Goal: Information Seeking & Learning: Find specific fact

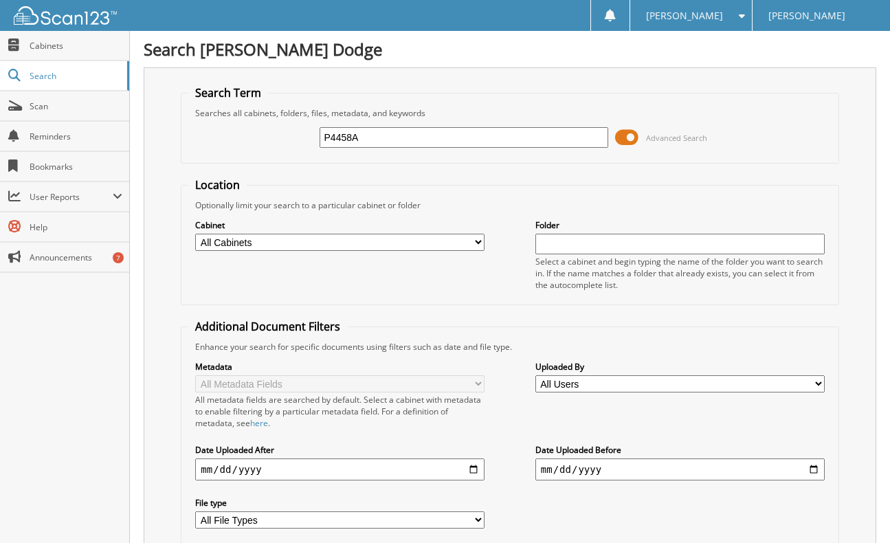
type input "P4458A"
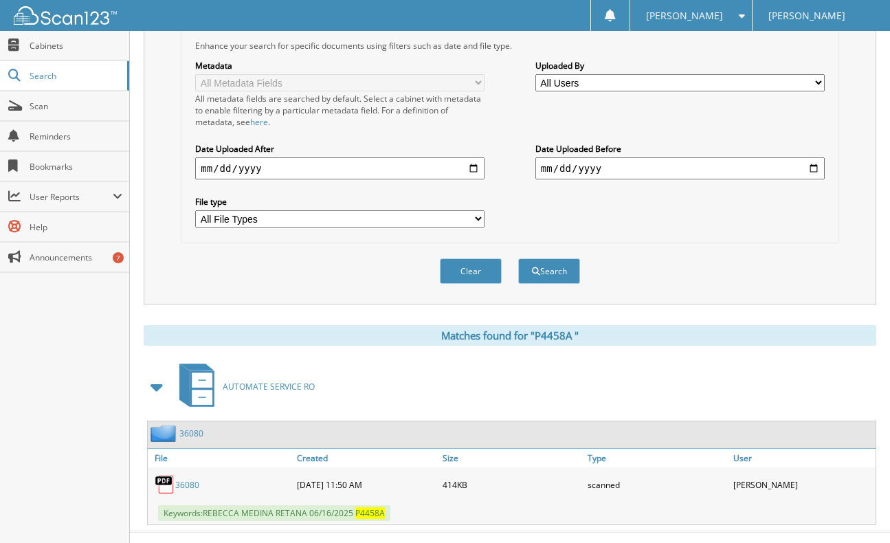
scroll to position [325, 0]
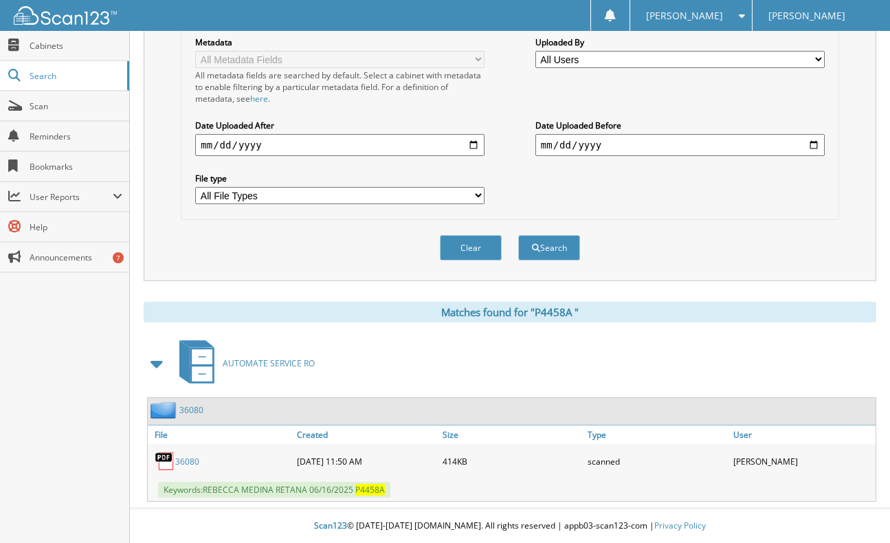
click at [184, 459] on link "3 6 0 8 0" at bounding box center [187, 462] width 24 height 12
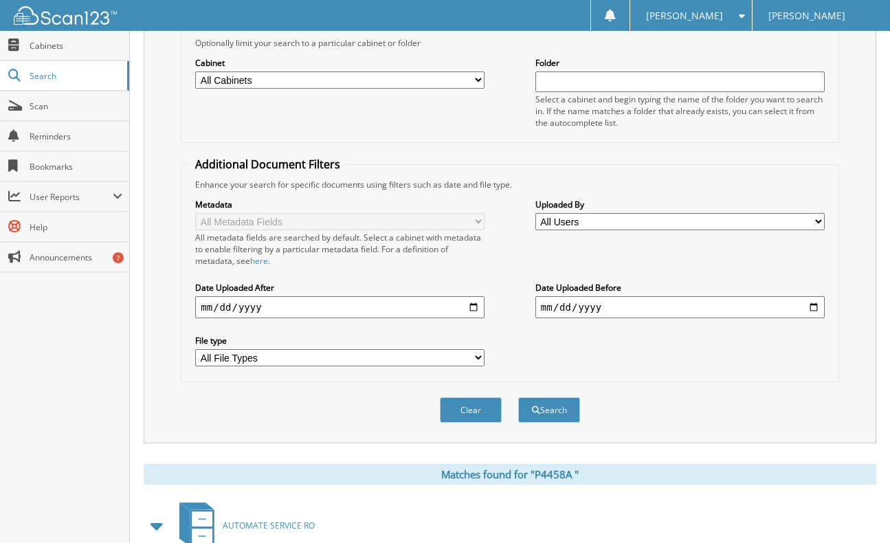
scroll to position [0, 0]
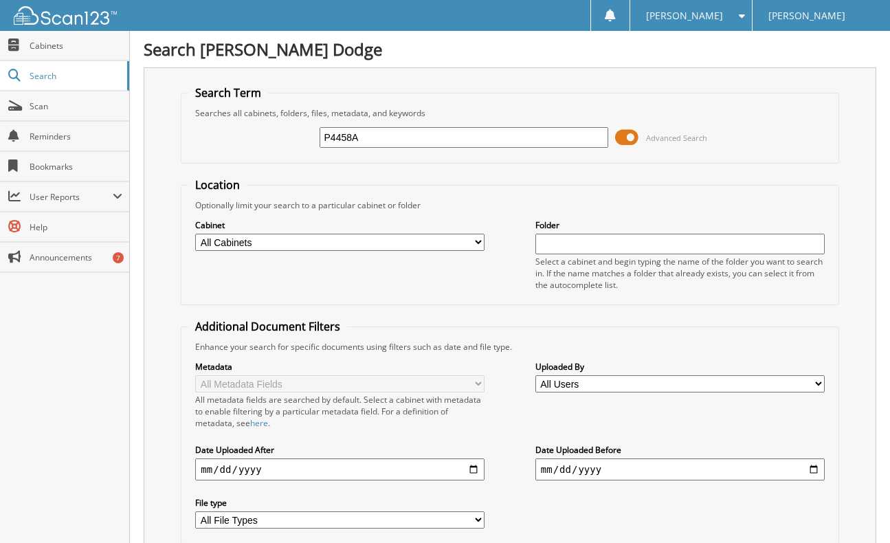
drag, startPoint x: 378, startPoint y: 139, endPoint x: 228, endPoint y: 148, distance: 150.9
click at [228, 142] on div "P4458A Advanced Search" at bounding box center [509, 137] width 643 height 37
paste input "R7553230"
type input "R7553230"
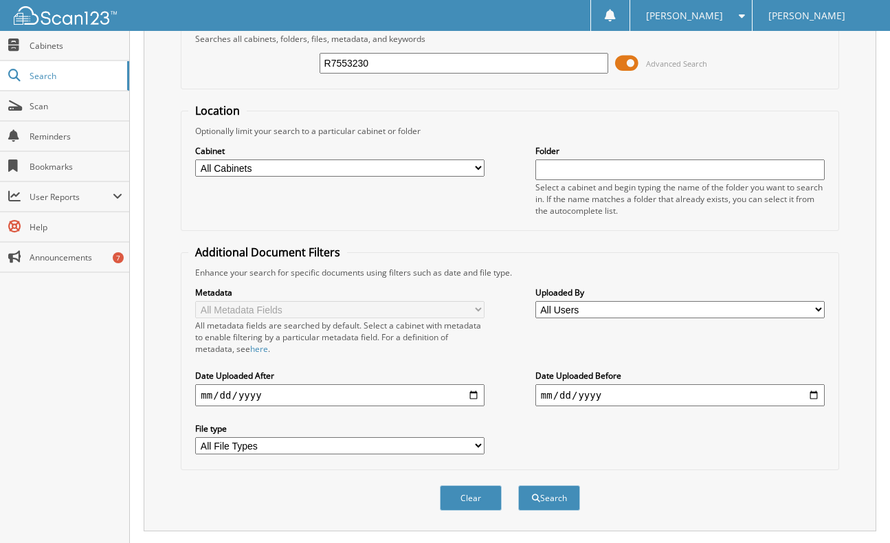
scroll to position [153, 0]
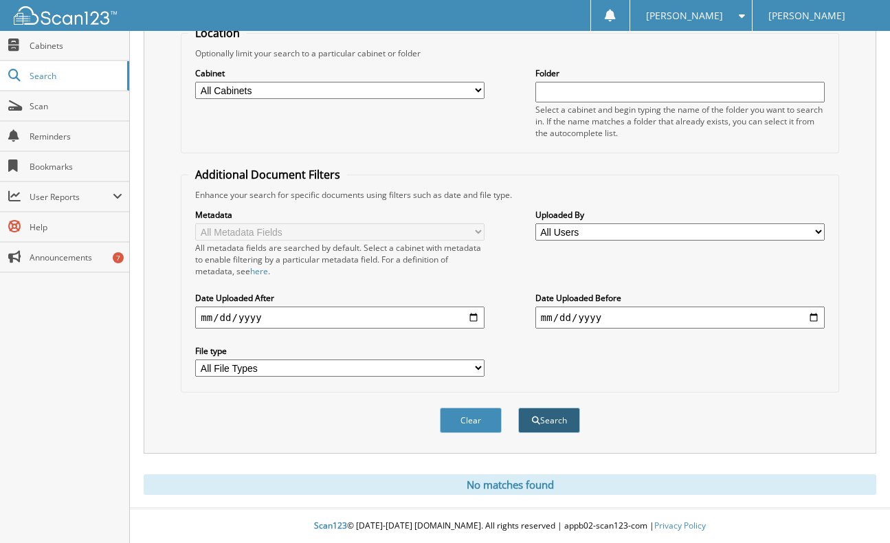
click at [569, 424] on button "Search" at bounding box center [549, 420] width 62 height 25
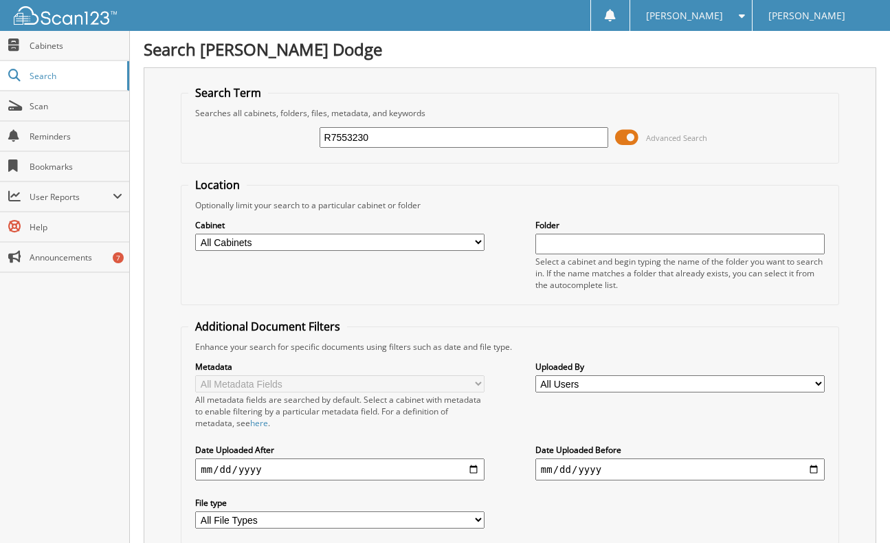
click at [800, 151] on div "R7553230 Advanced Search" at bounding box center [509, 137] width 643 height 37
